Goal: Task Accomplishment & Management: Manage account settings

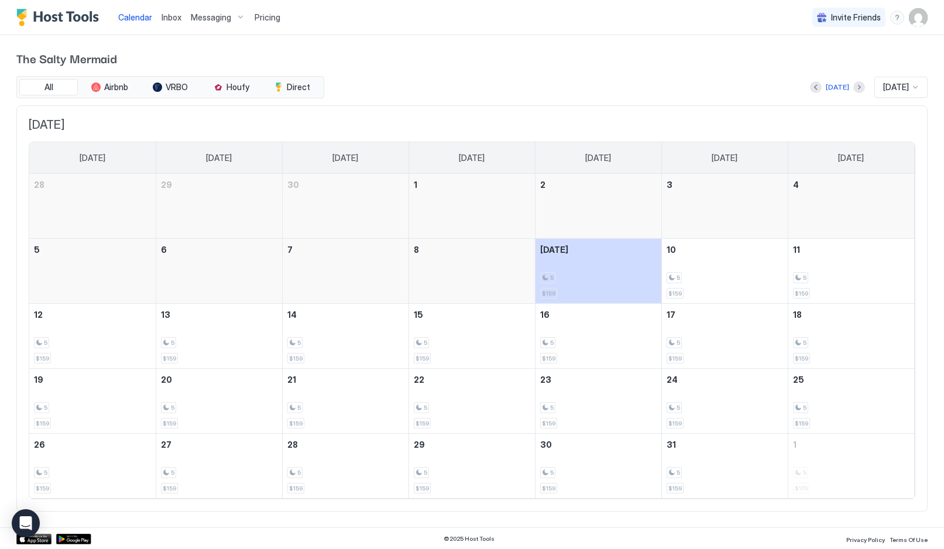
click at [920, 25] on img "User profile" at bounding box center [917, 17] width 19 height 19
click at [606, 70] on div "Settings" at bounding box center [633, 66] width 149 height 20
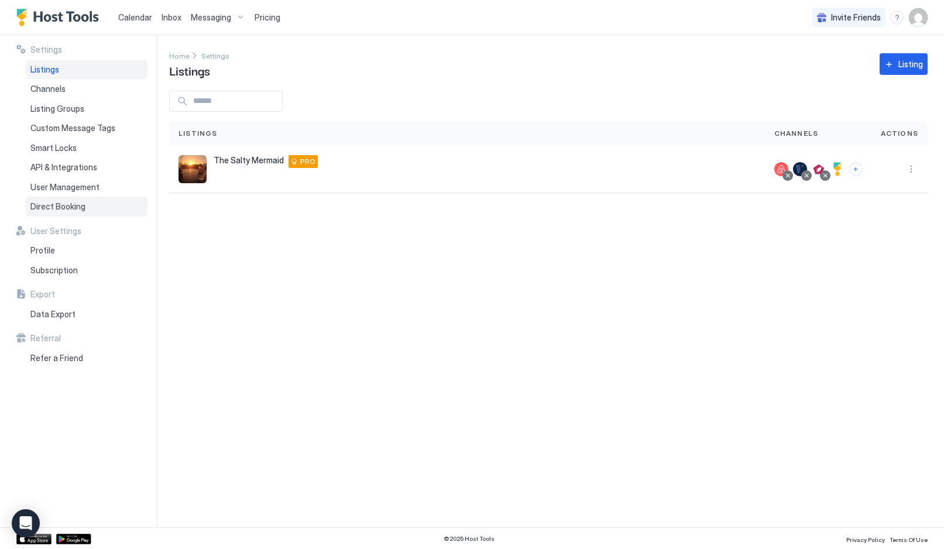
click at [58, 204] on span "Direct Booking" at bounding box center [57, 206] width 55 height 11
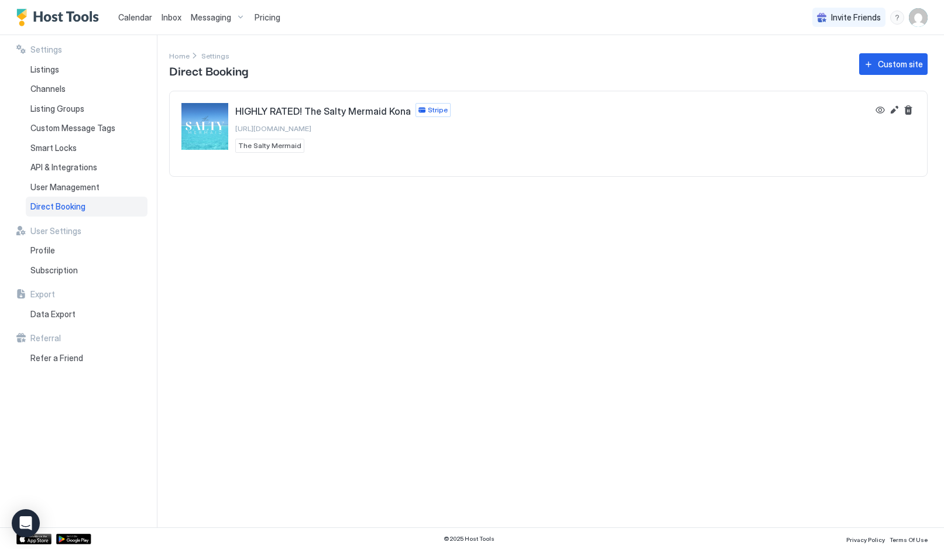
click at [213, 119] on img "HIGHLY RATED! The Salty Mermaid Kona" at bounding box center [204, 126] width 47 height 47
click at [280, 114] on span "HIGHLY RATED! The Salty Mermaid Kona" at bounding box center [322, 111] width 175 height 12
click at [218, 125] on img "HIGHLY RATED! The Salty Mermaid Kona" at bounding box center [204, 126] width 47 height 47
click at [884, 112] on button "View" at bounding box center [880, 110] width 14 height 14
